Goal: Task Accomplishment & Management: Manage account settings

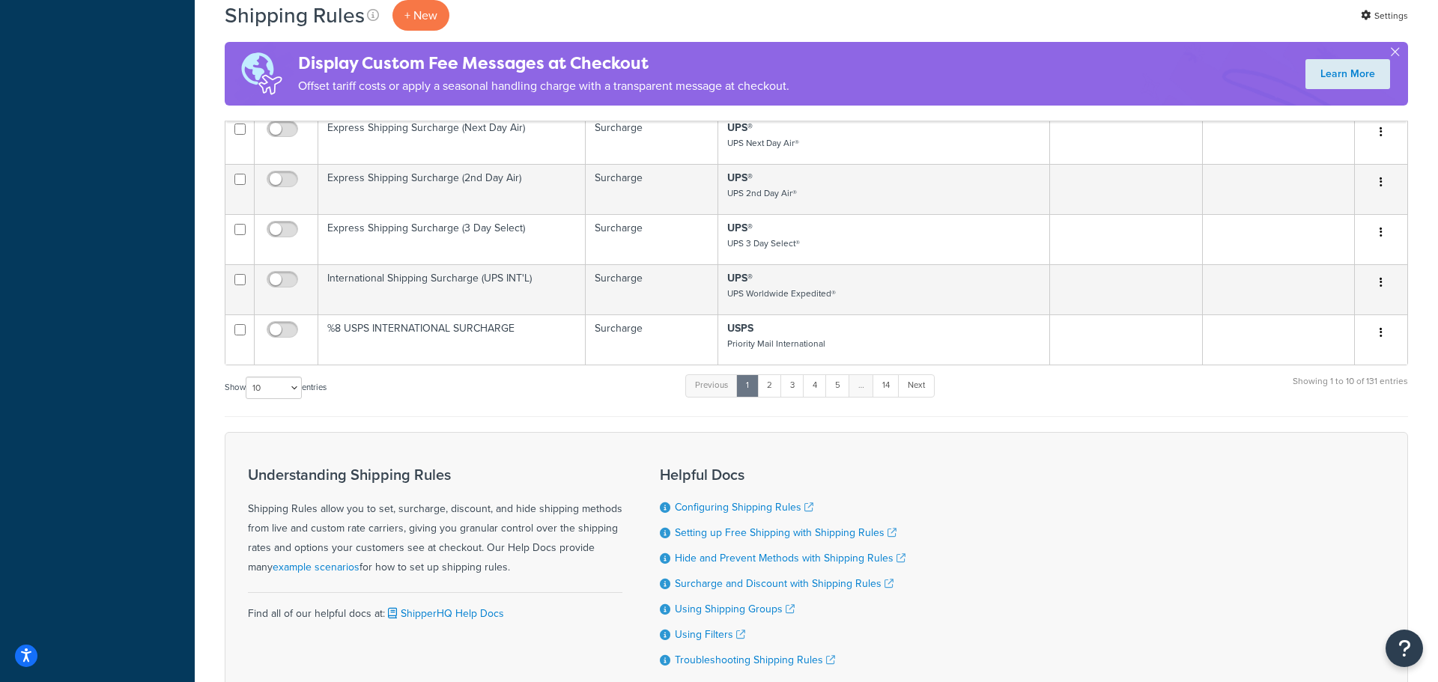
scroll to position [950, 0]
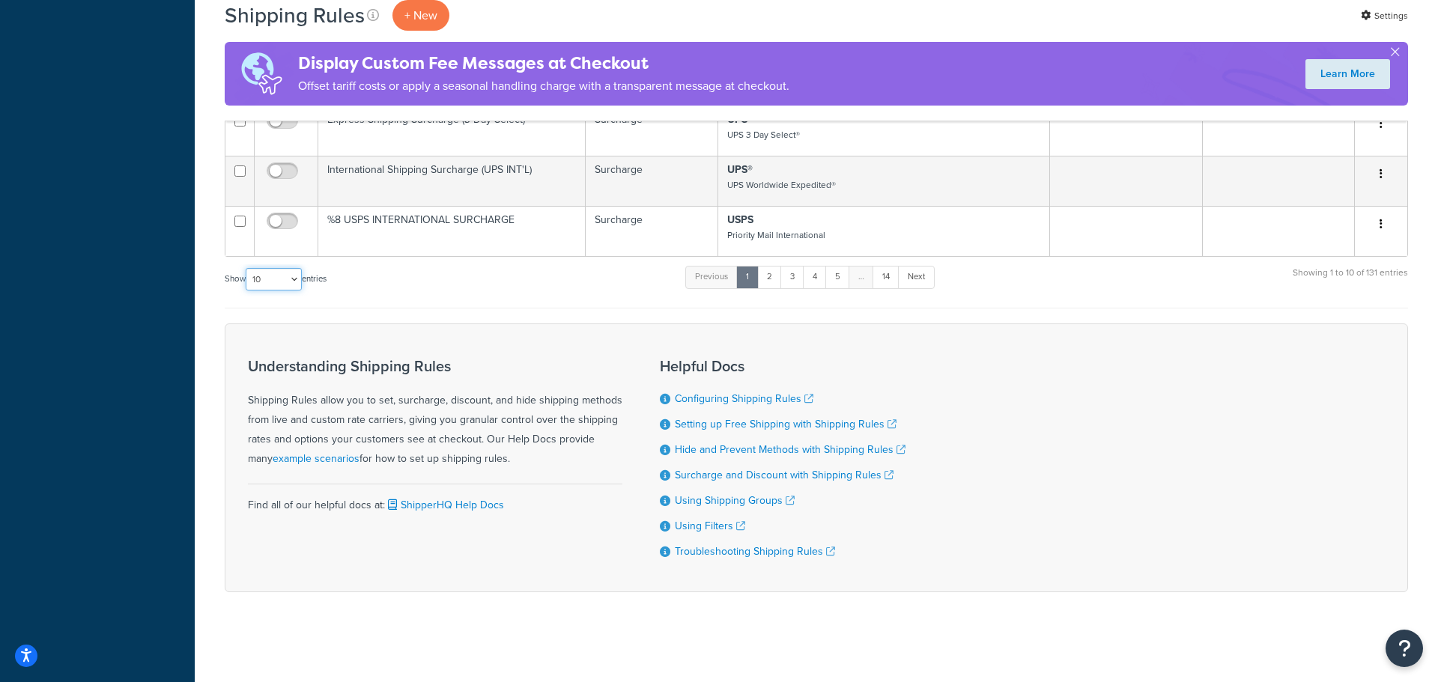
click at [279, 282] on select "10 15 25 50 100 1000" at bounding box center [274, 279] width 56 height 22
select select "1000"
click at [247, 268] on select "10 15 25 50 100 1000" at bounding box center [274, 279] width 56 height 22
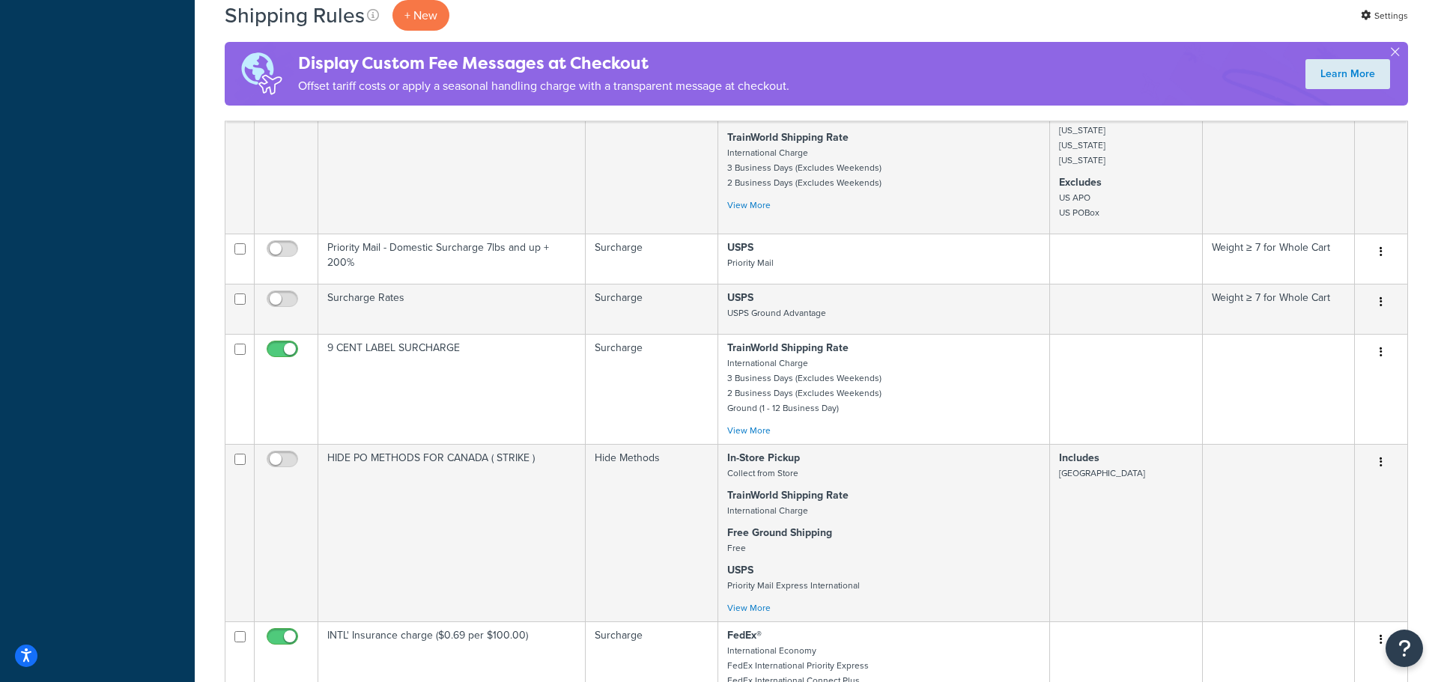
scroll to position [10439, 0]
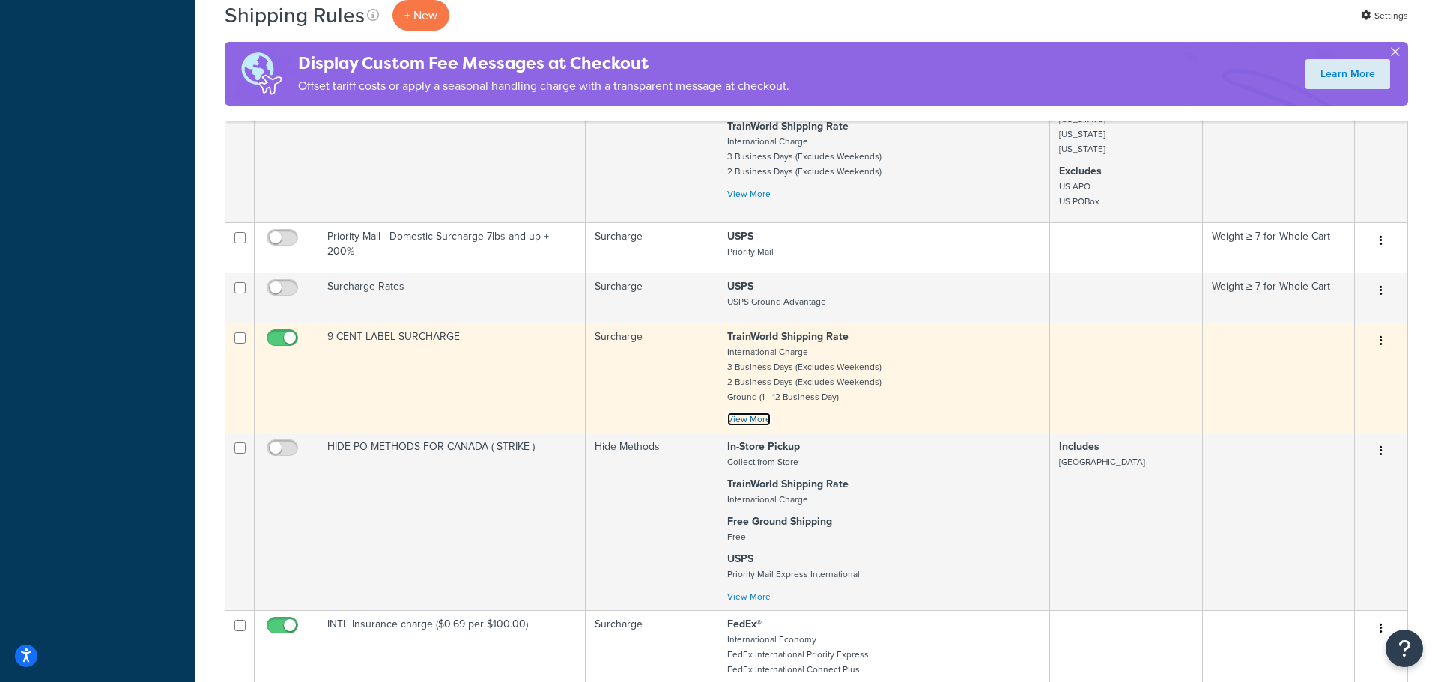
click at [743, 426] on link "View More" at bounding box center [748, 419] width 43 height 13
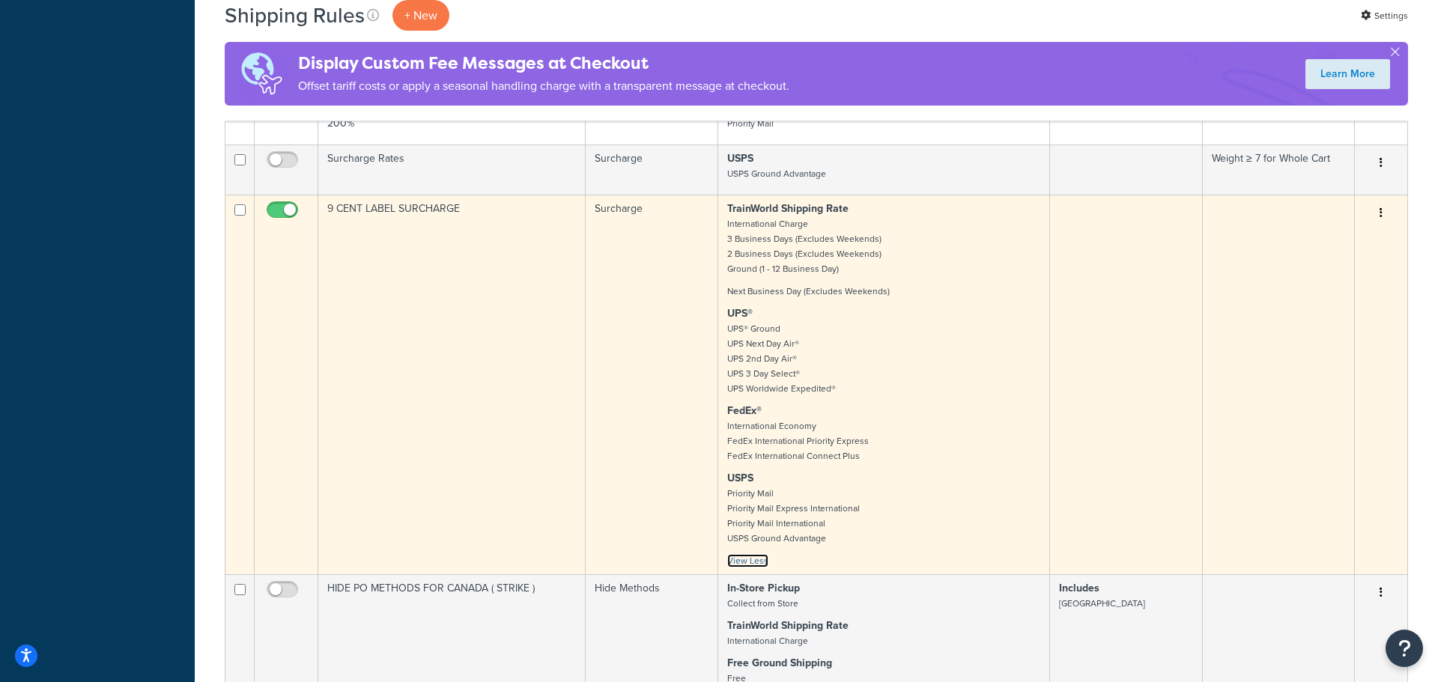
scroll to position [10568, 0]
click at [1382, 217] on icon "button" at bounding box center [1381, 212] width 3 height 10
click at [1346, 256] on link "Edit" at bounding box center [1332, 241] width 118 height 31
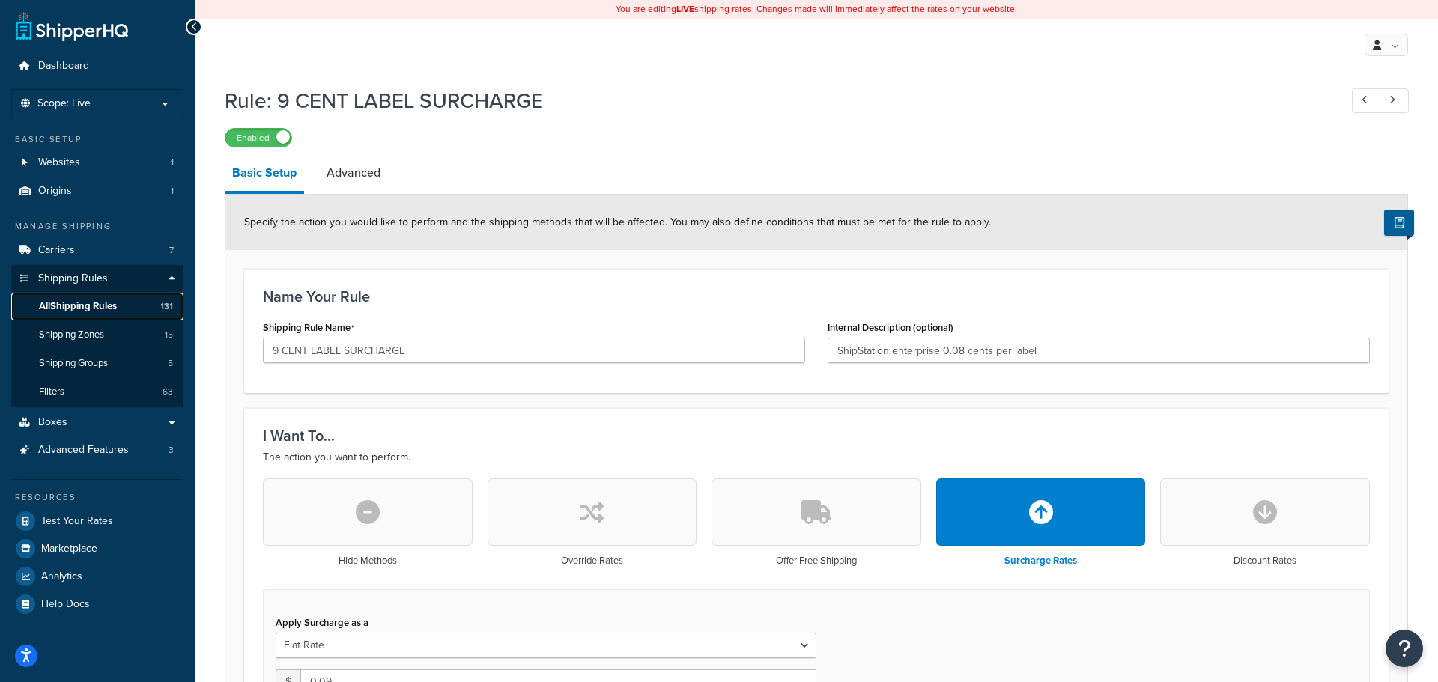
click at [94, 303] on span "All Shipping Rules" at bounding box center [78, 306] width 78 height 13
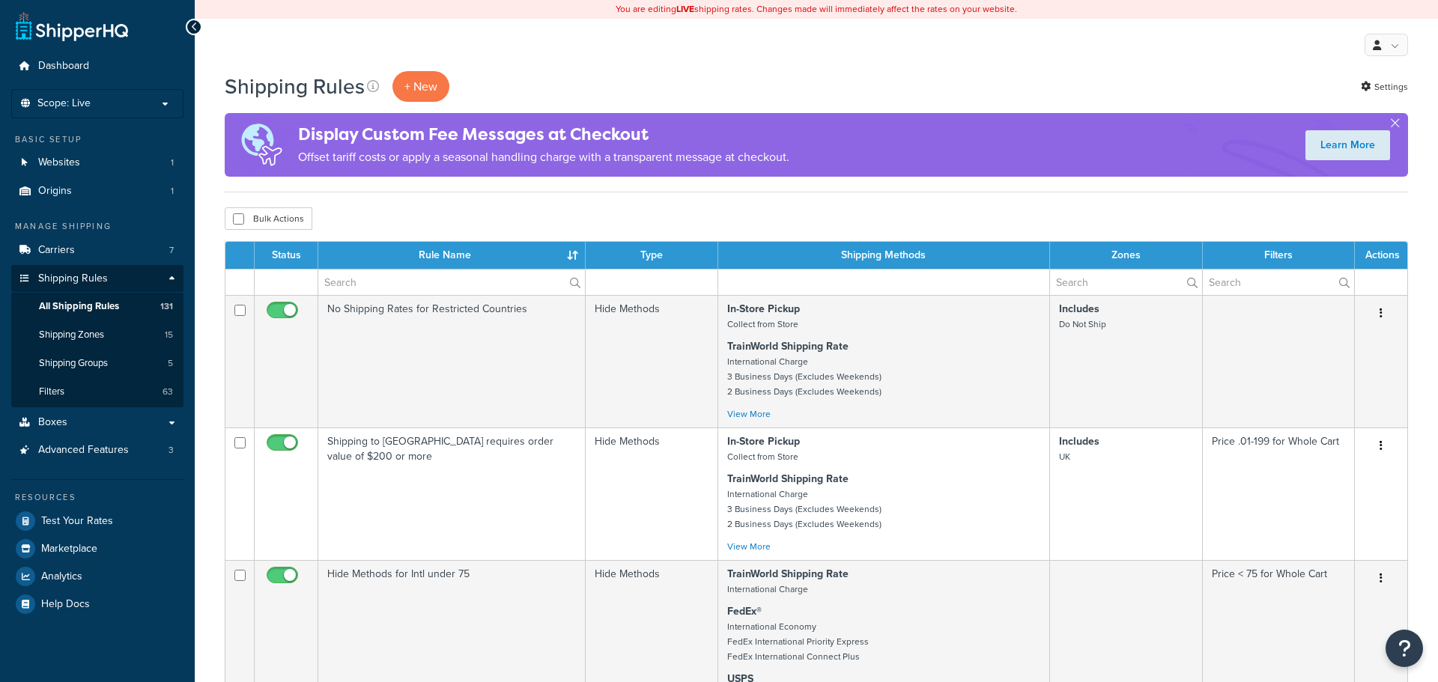
select select "1000"
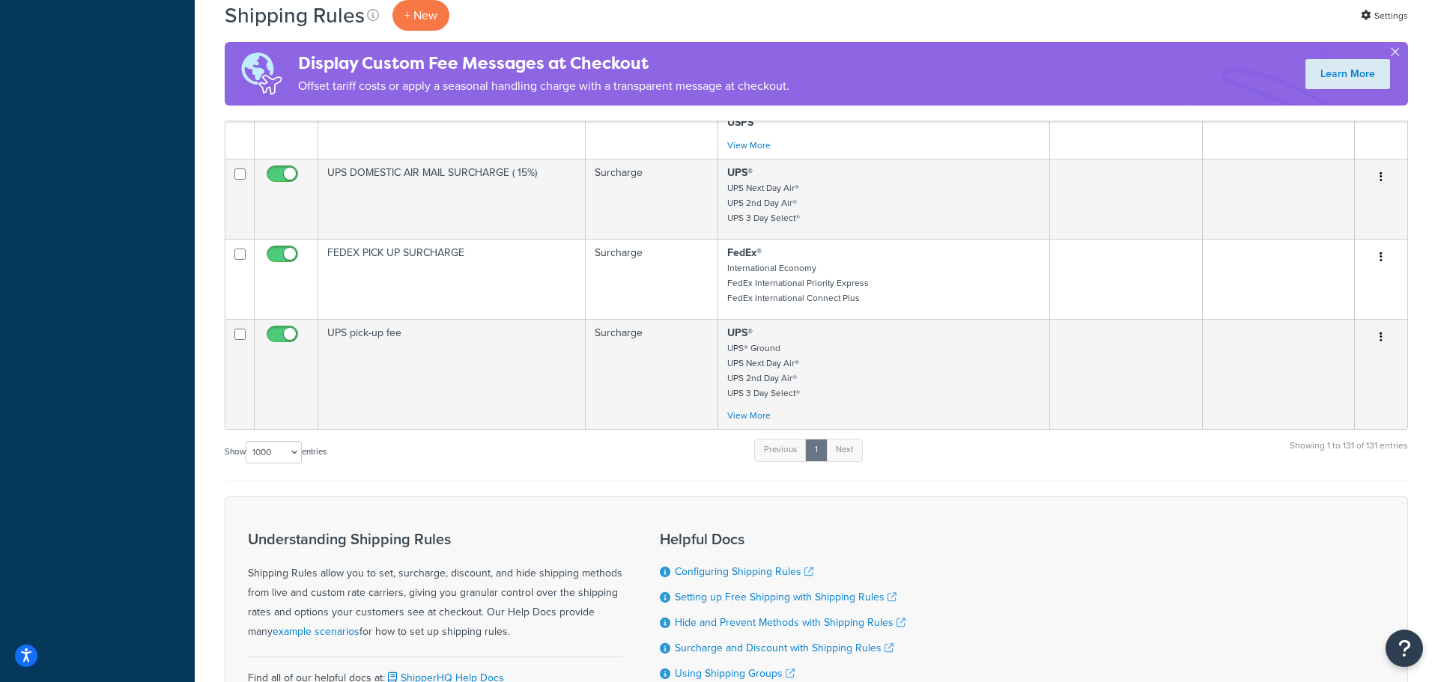
scroll to position [11290, 0]
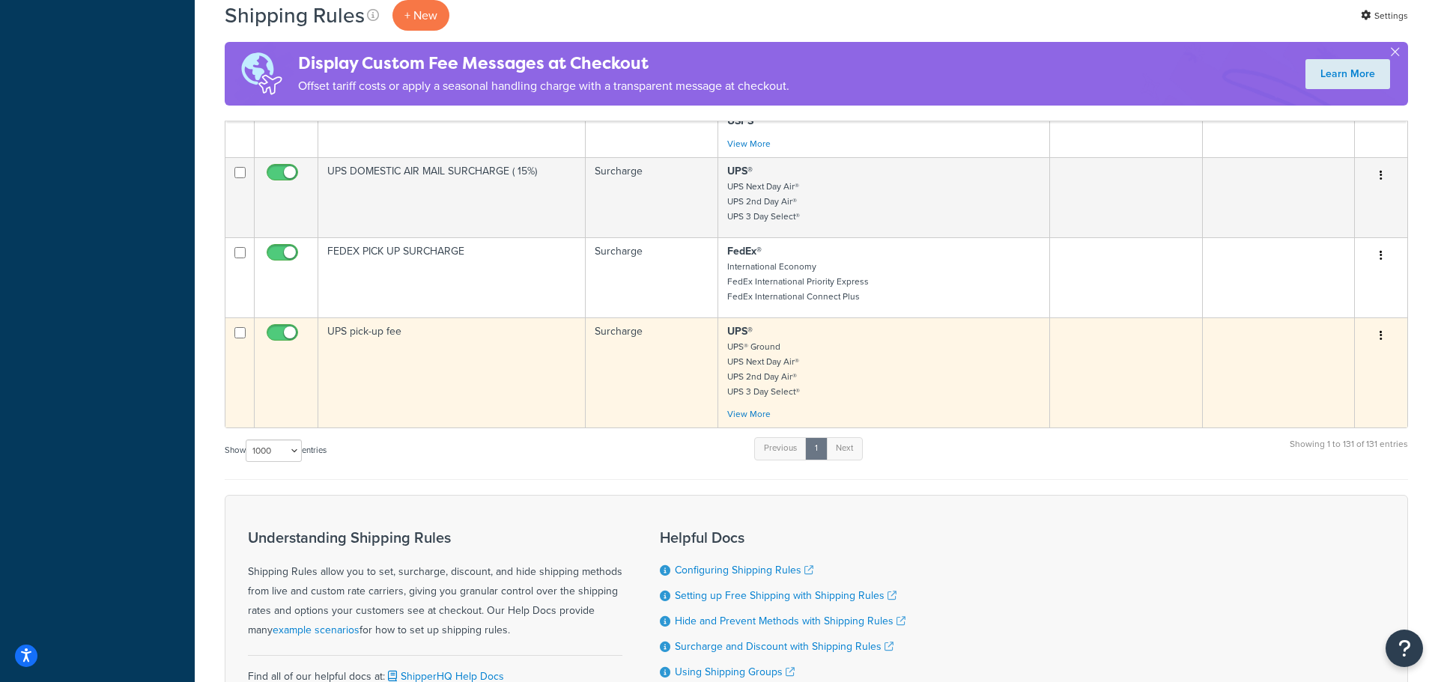
click at [1382, 341] on icon "button" at bounding box center [1381, 335] width 3 height 10
click at [1329, 380] on link "Edit" at bounding box center [1332, 364] width 118 height 31
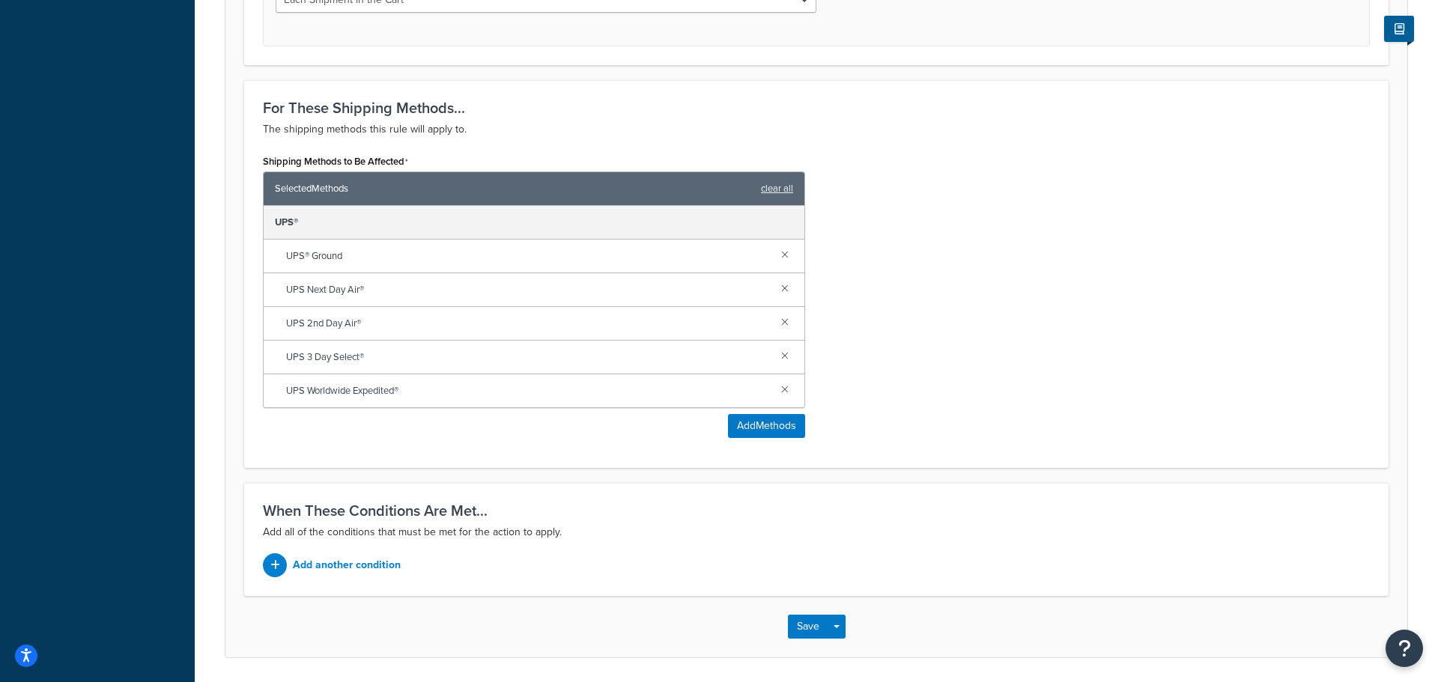
scroll to position [741, 0]
click at [778, 434] on button "Add Methods" at bounding box center [766, 426] width 77 height 24
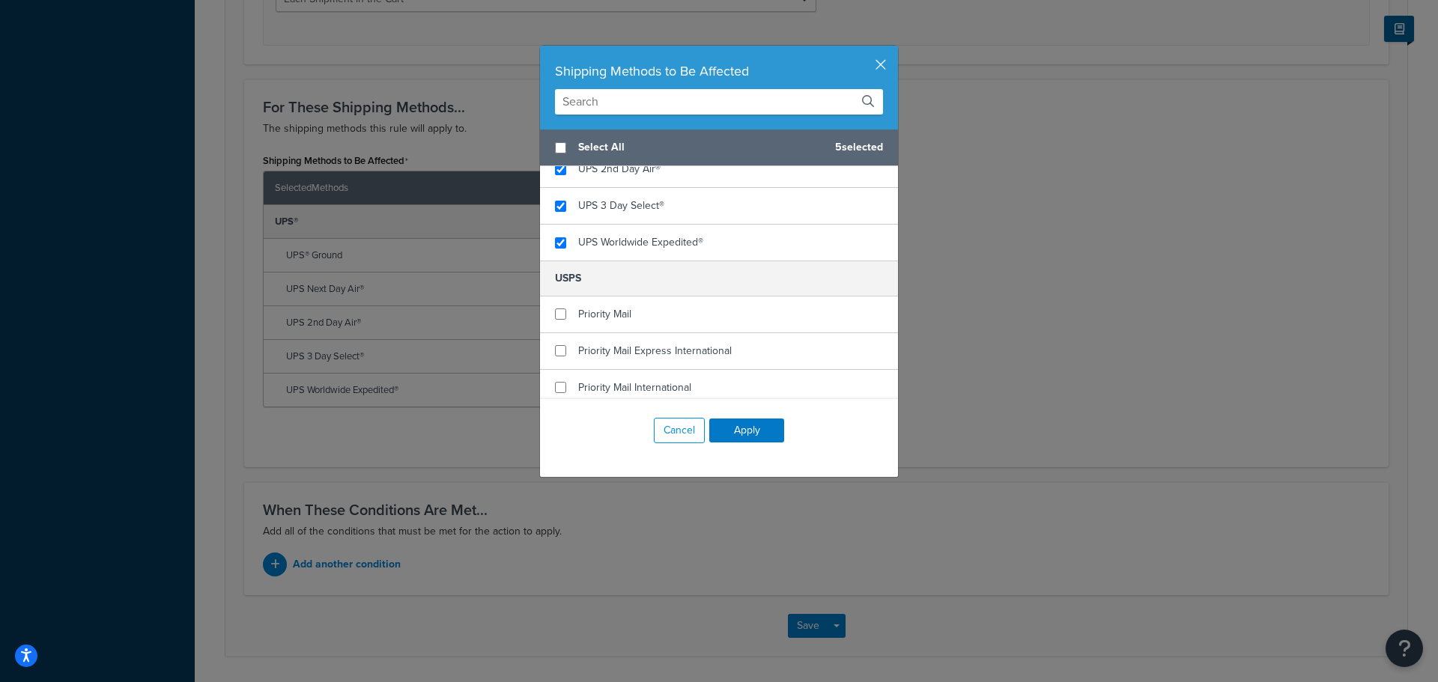
scroll to position [880, 0]
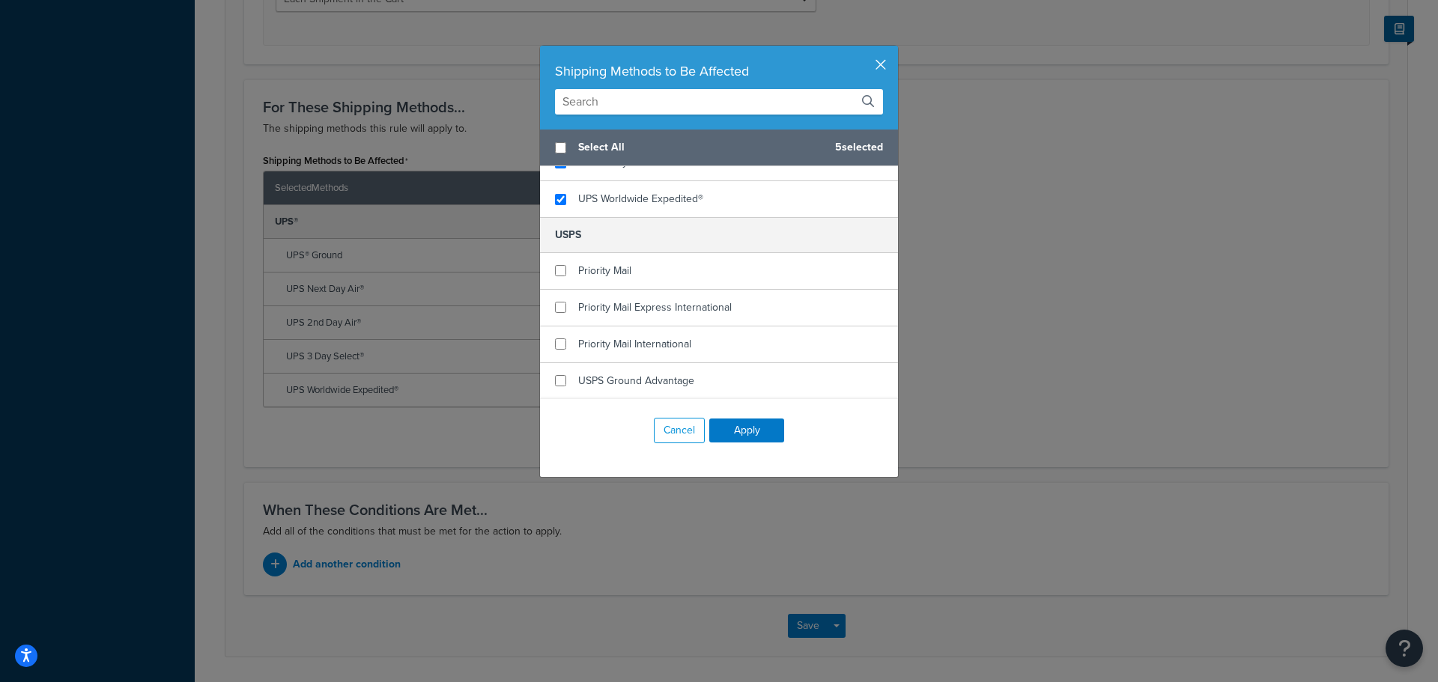
click at [895, 49] on button "button" at bounding box center [897, 48] width 4 height 4
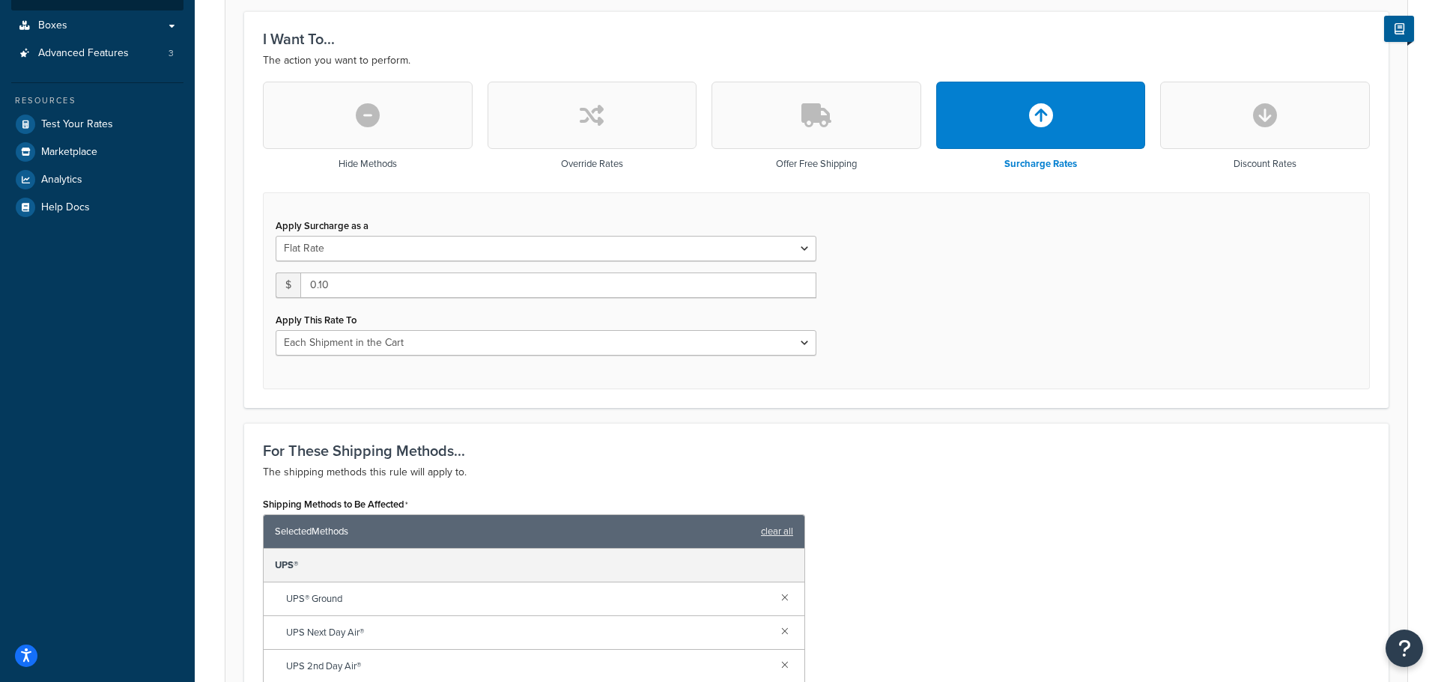
scroll to position [396, 0]
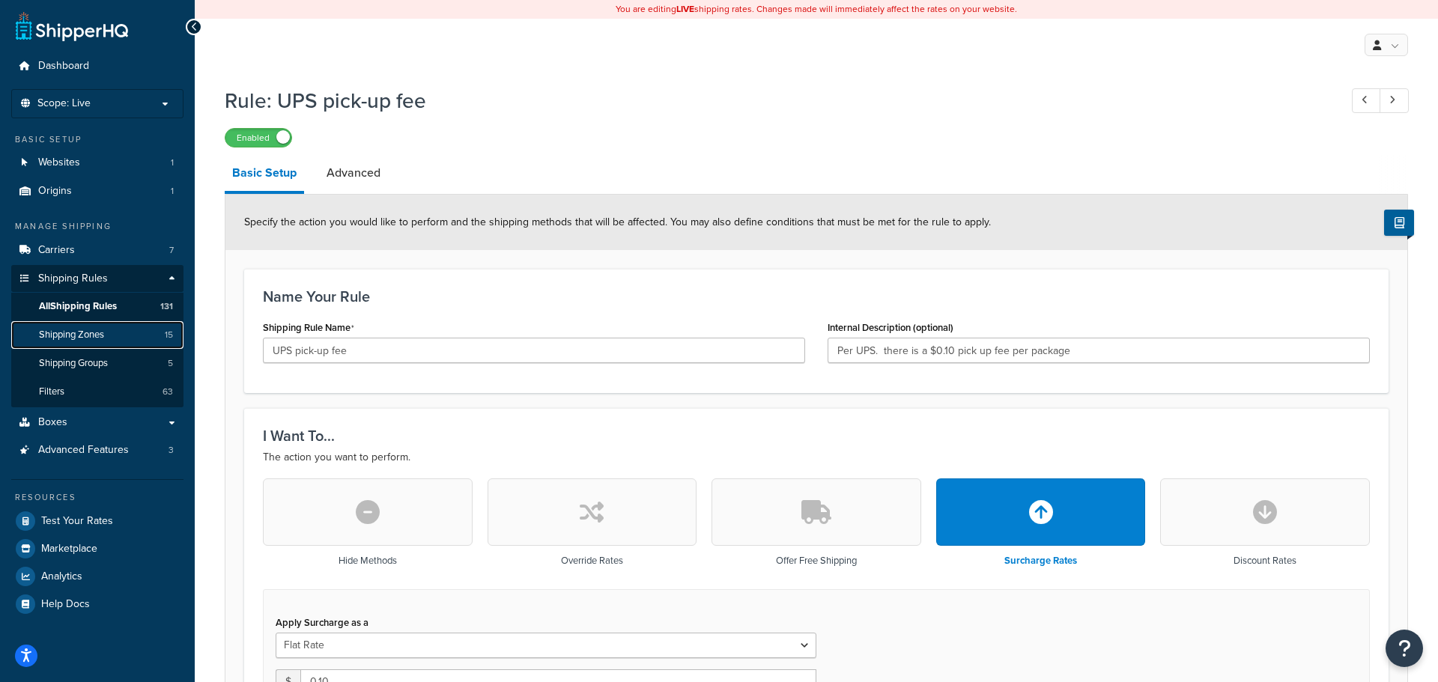
click at [112, 343] on link "Shipping Zones 15" at bounding box center [97, 335] width 172 height 28
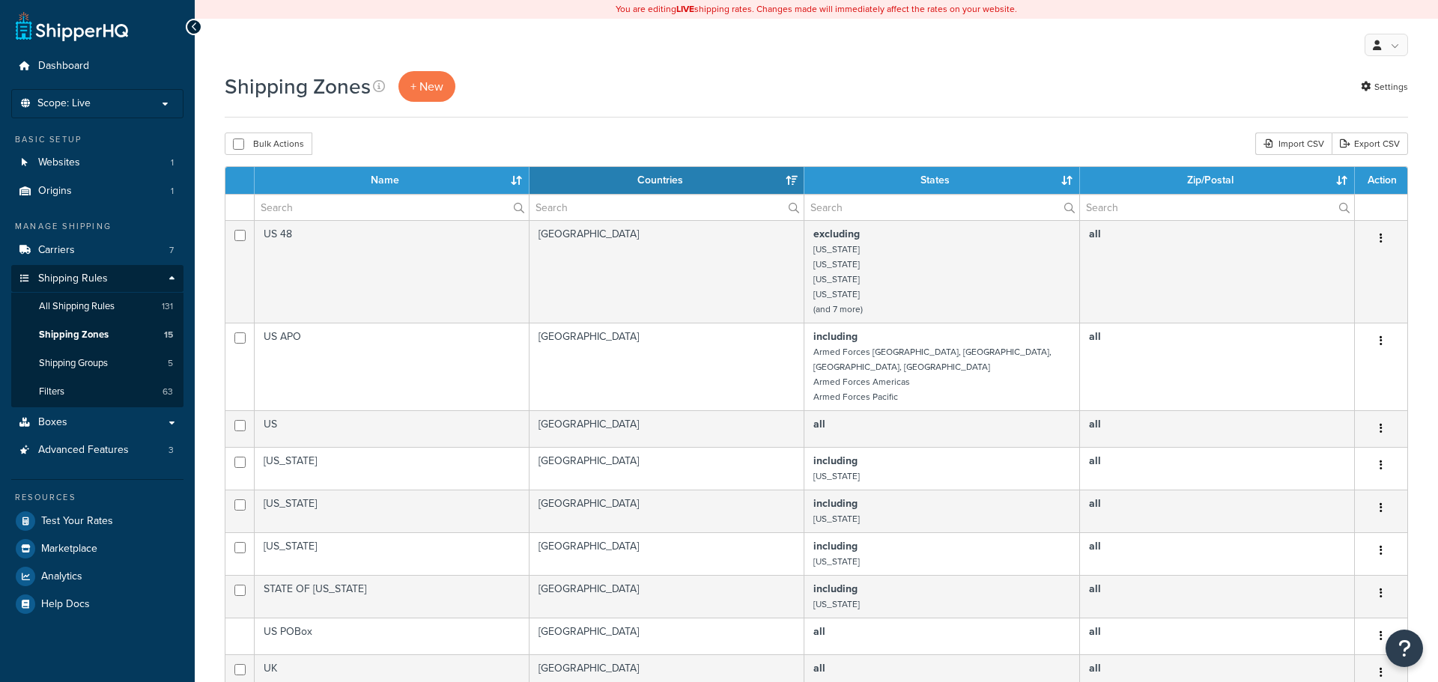
select select "15"
